Goal: Information Seeking & Learning: Check status

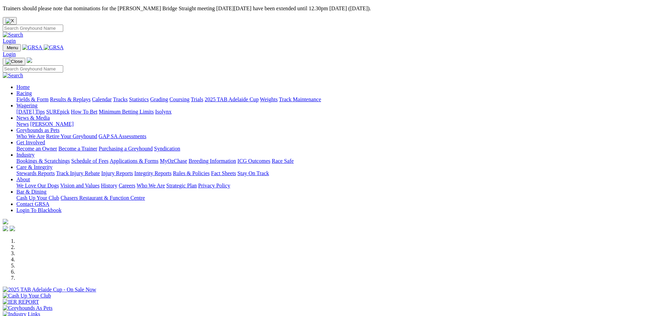
click at [91, 96] on link "Results & Replays" at bounding box center [70, 99] width 41 height 6
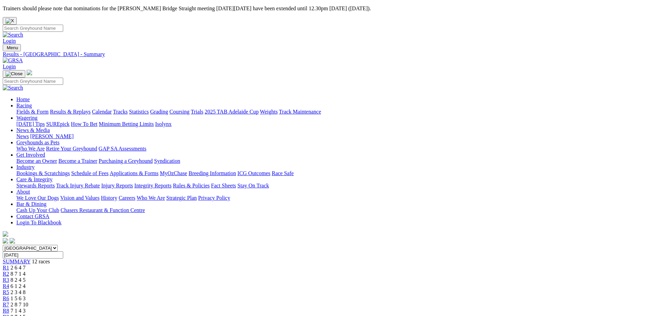
click at [91, 109] on link "Results & Replays" at bounding box center [70, 112] width 41 height 6
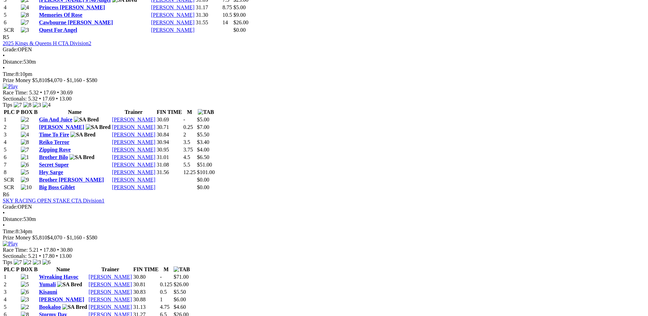
scroll to position [922, 0]
